Goal: Navigation & Orientation: Understand site structure

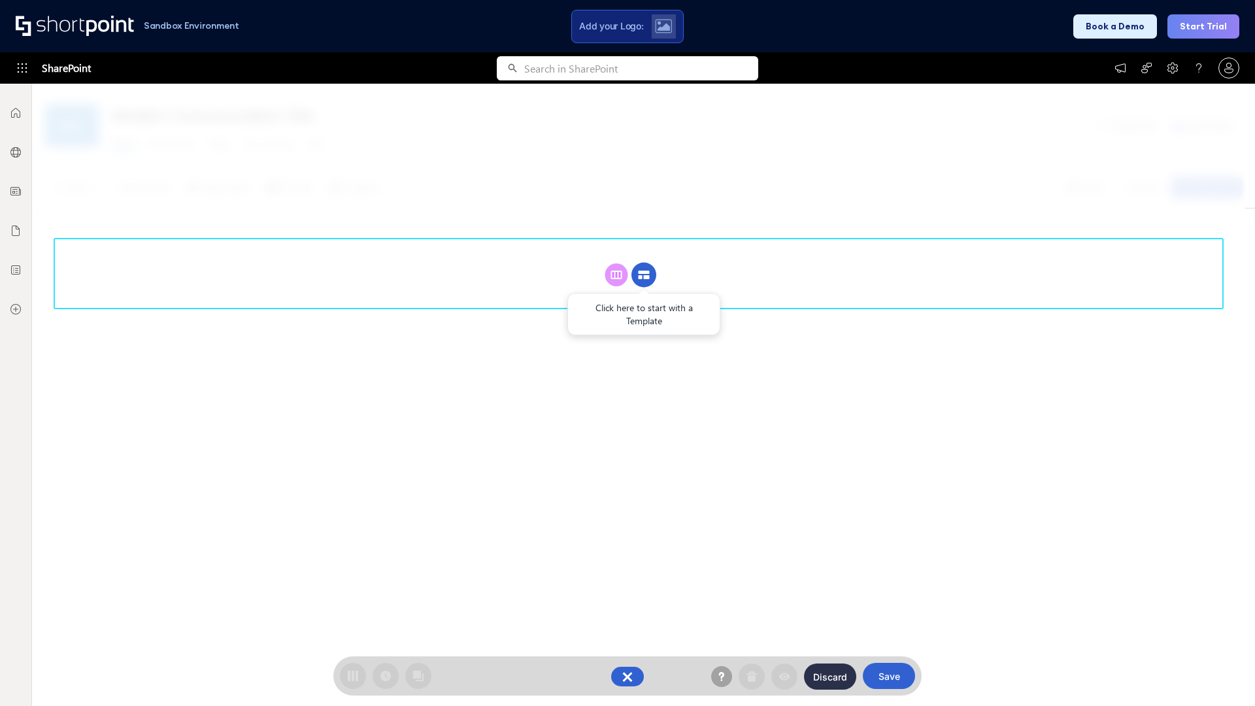
click at [644, 275] on circle at bounding box center [643, 275] width 25 height 25
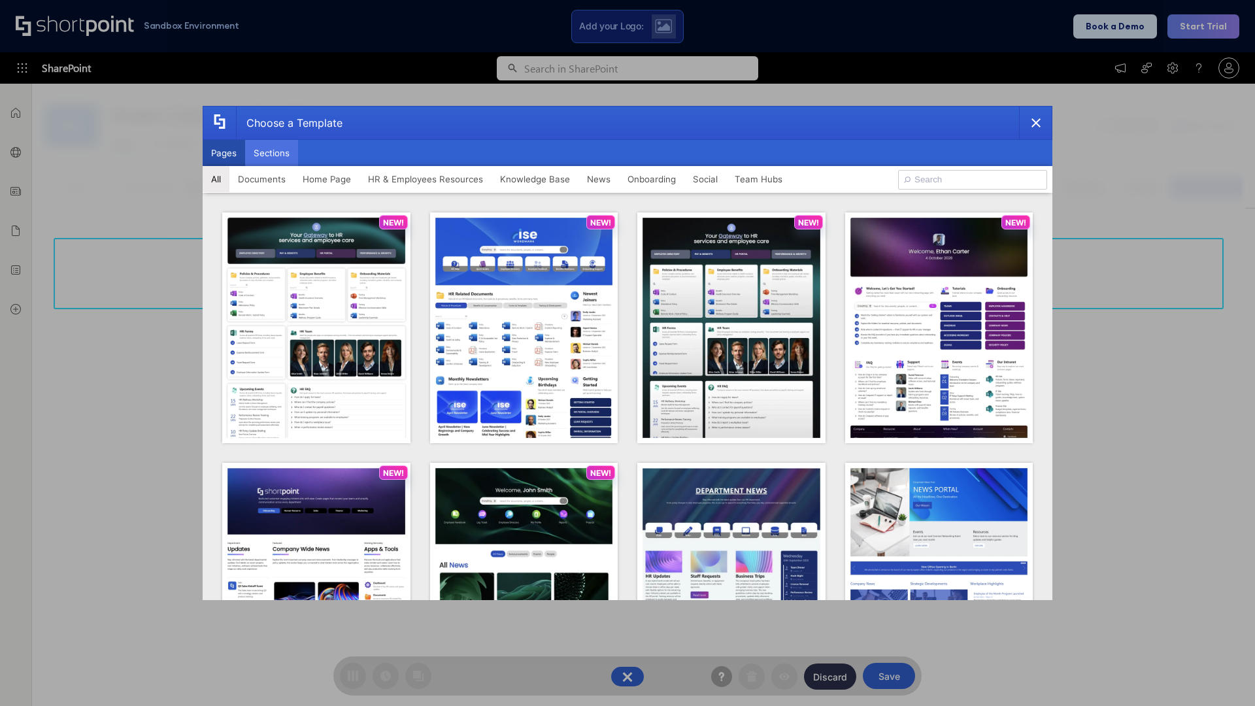
click at [271, 153] on button "Sections" at bounding box center [271, 153] width 53 height 26
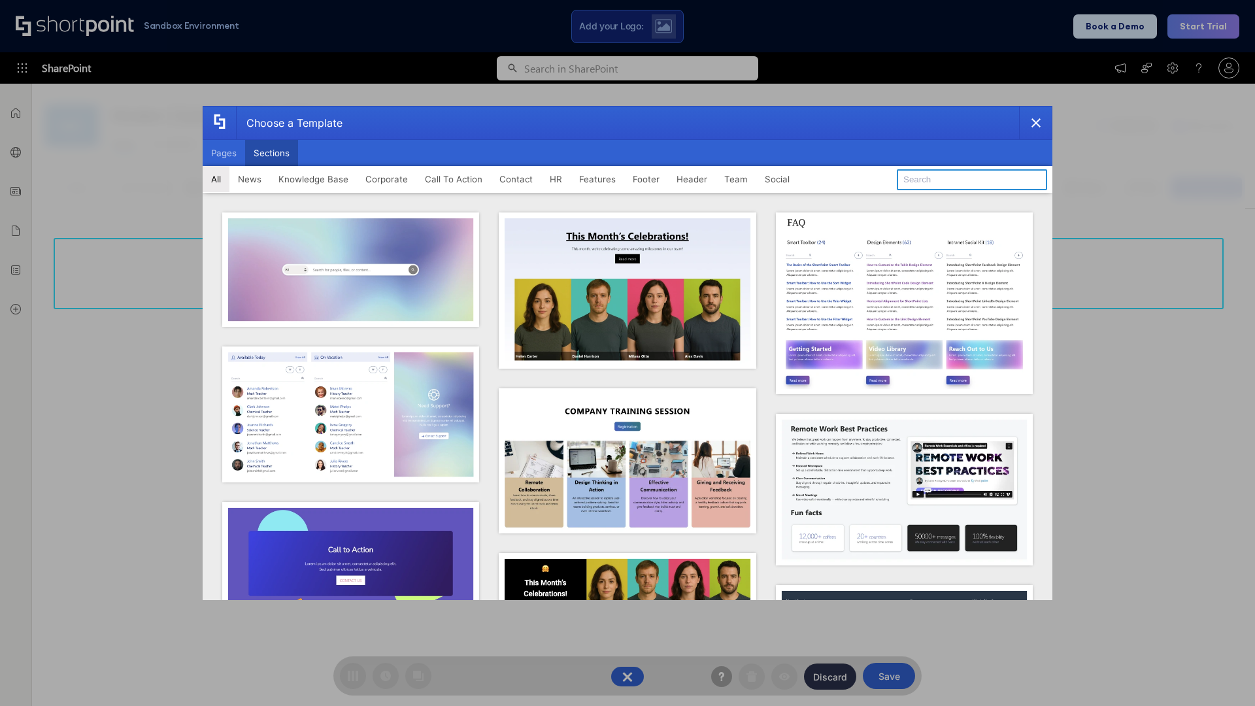
type input "Contact Cta"
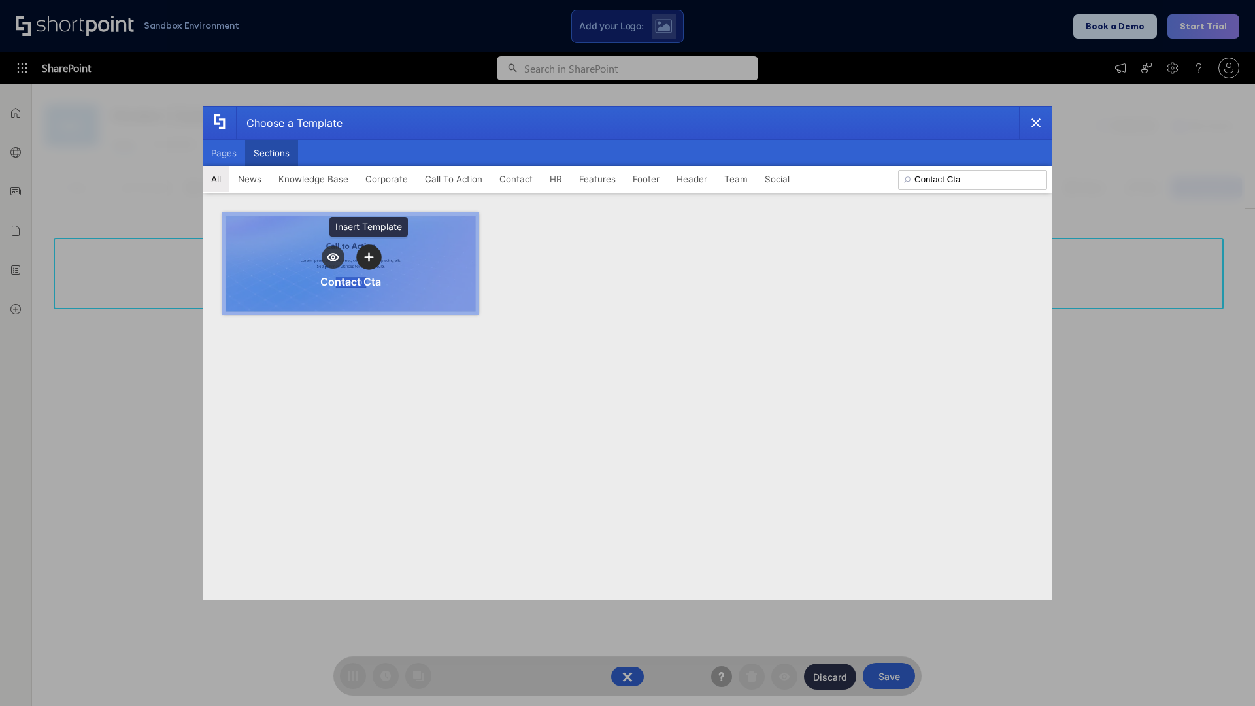
click at [369, 257] on icon "template selector" at bounding box center [368, 256] width 9 height 9
